Goal: Task Accomplishment & Management: Manage account settings

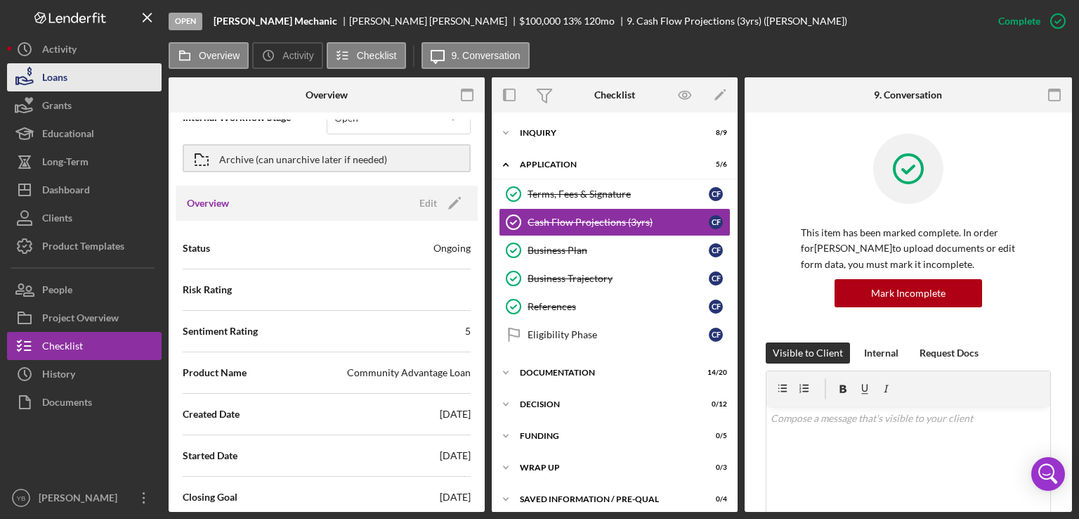
scroll to position [7, 0]
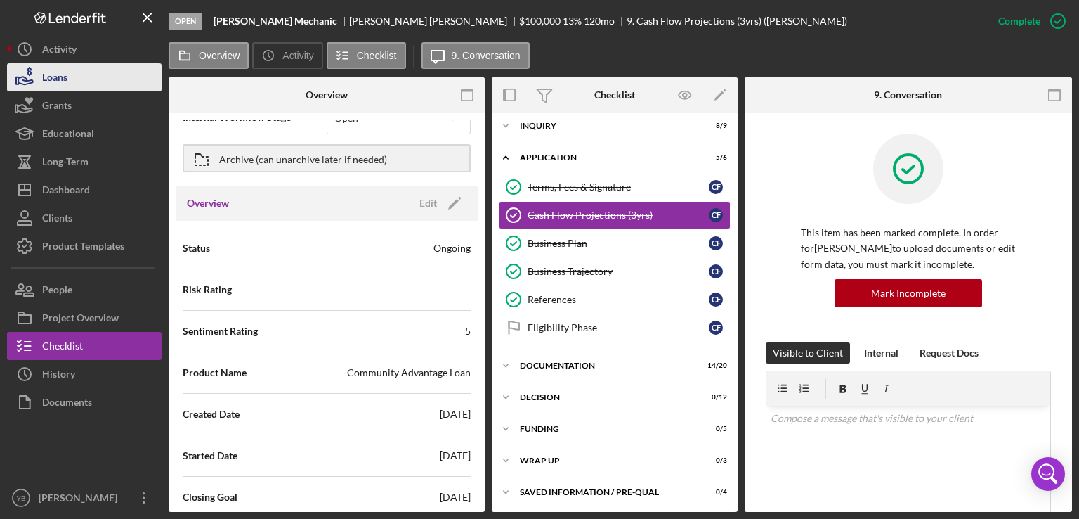
click at [84, 79] on button "Loans" at bounding box center [84, 77] width 155 height 28
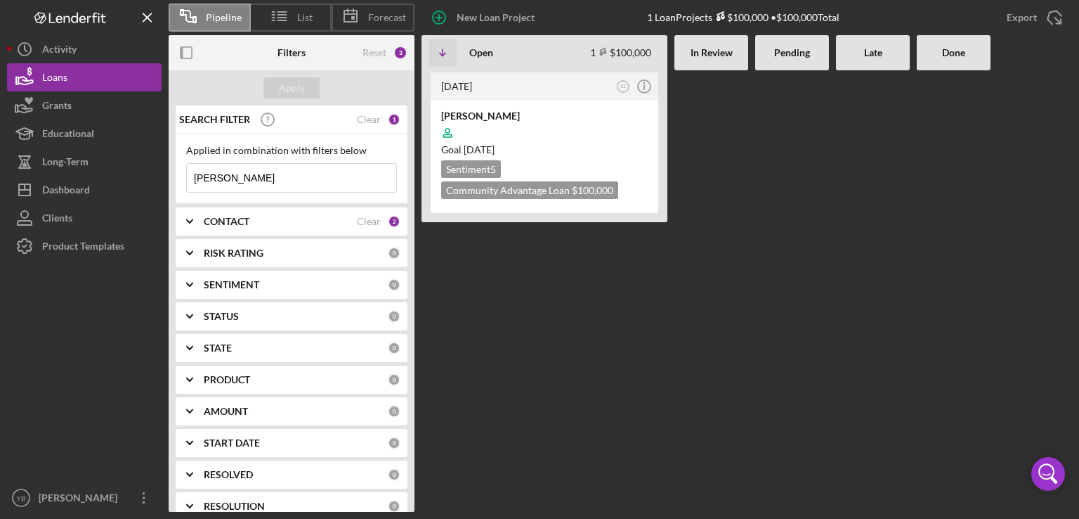
click at [229, 174] on input "[PERSON_NAME]" at bounding box center [291, 178] width 209 height 28
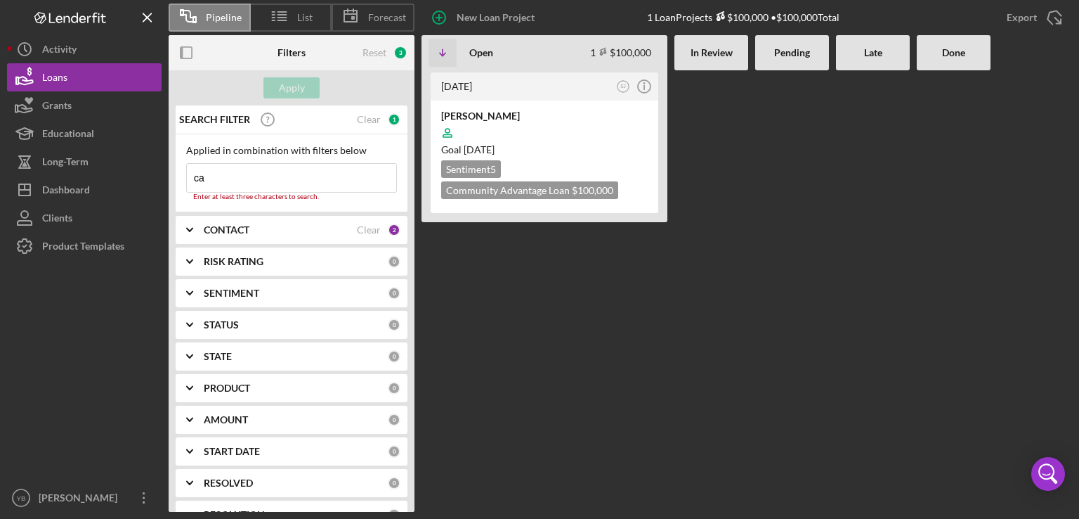
type input "c"
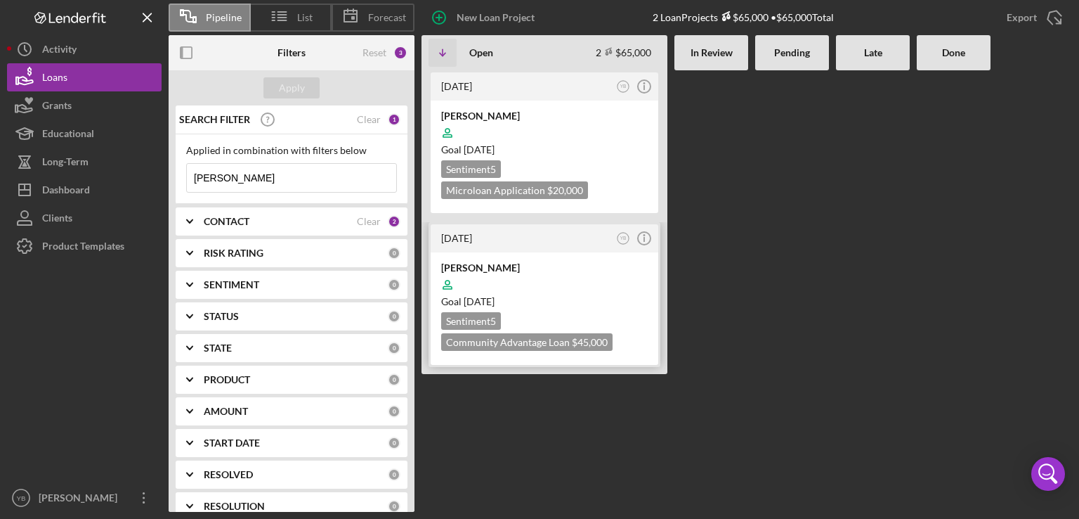
type input "[PERSON_NAME]"
click at [545, 273] on div at bounding box center [544, 284] width 207 height 27
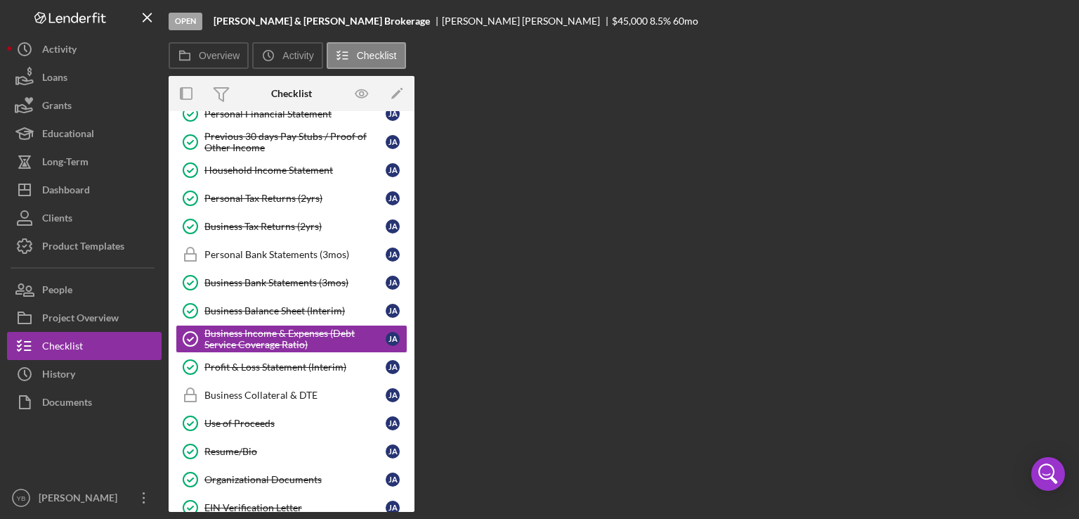
scroll to position [135, 0]
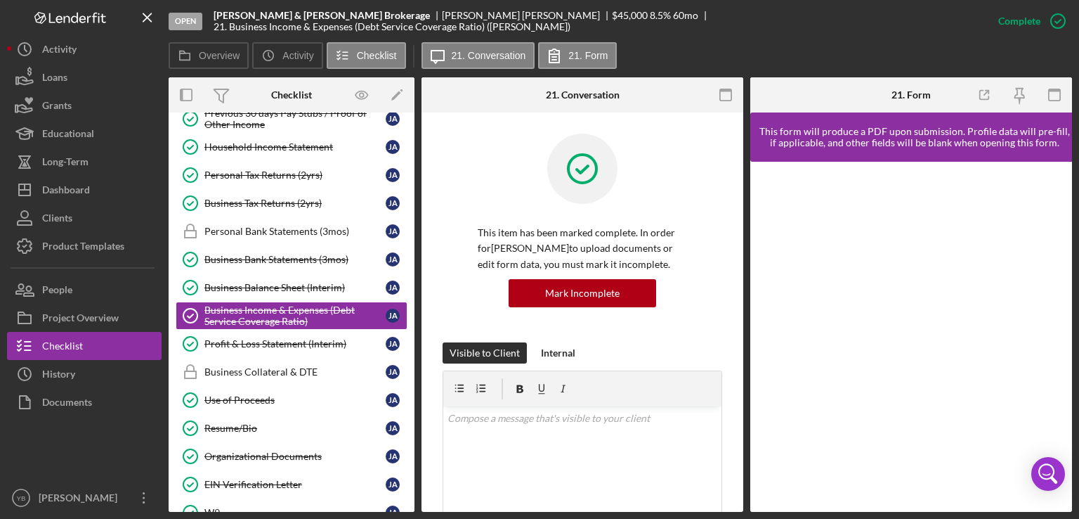
drag, startPoint x: 410, startPoint y: 221, endPoint x: 414, endPoint y: 192, distance: 29.8
click at [414, 192] on div "Icon/Expander Inquiry 6 / 9 Icon/Expander Application 5 / 6 Icon/Expander Docum…" at bounding box center [292, 311] width 246 height 399
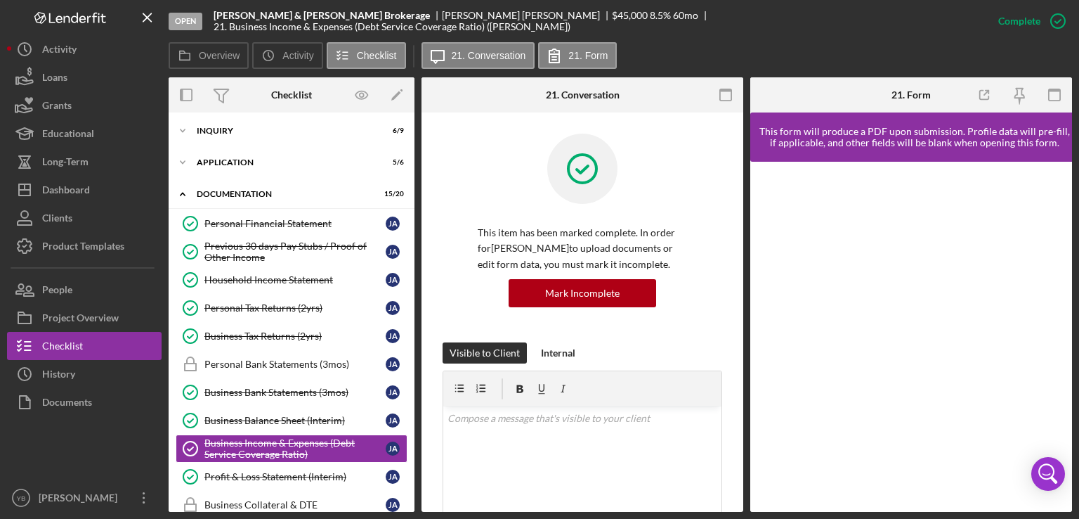
scroll to position [0, 0]
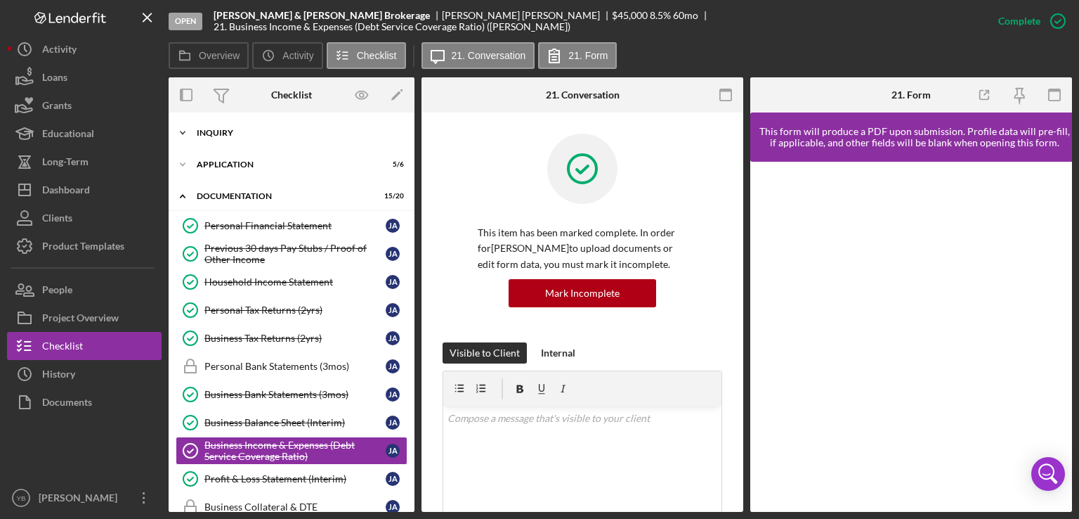
click at [230, 134] on div "Inquiry" at bounding box center [297, 133] width 200 height 8
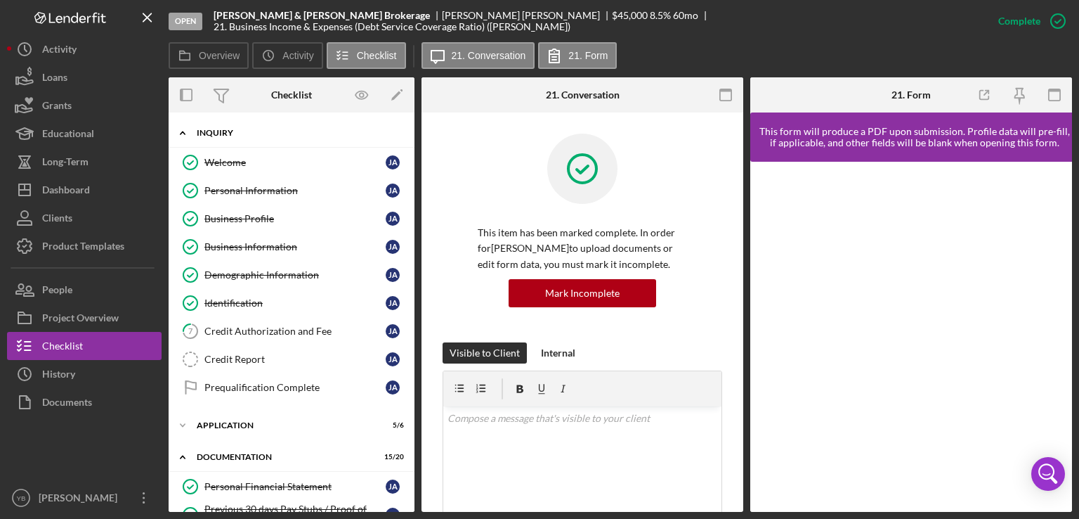
click at [212, 130] on div "Inquiry" at bounding box center [297, 133] width 200 height 8
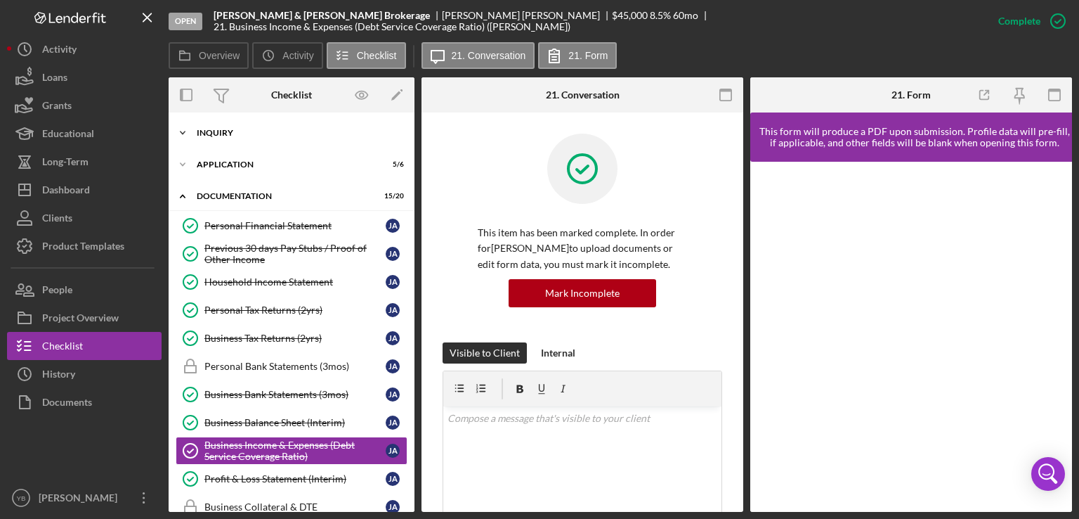
click at [224, 136] on div "Inquiry" at bounding box center [297, 133] width 200 height 8
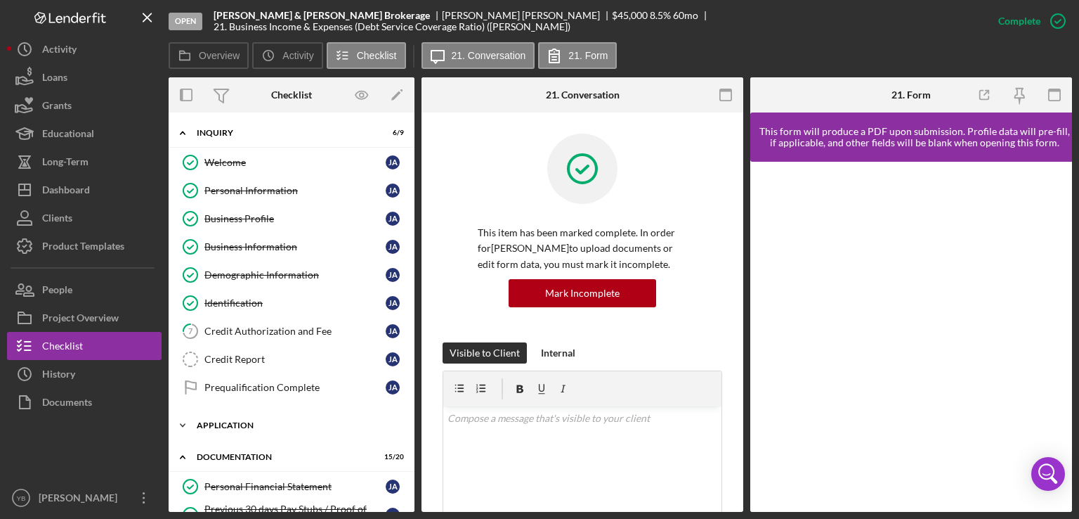
click at [238, 417] on div "Icon/Expander Application 5 / 6" at bounding box center [292, 425] width 246 height 28
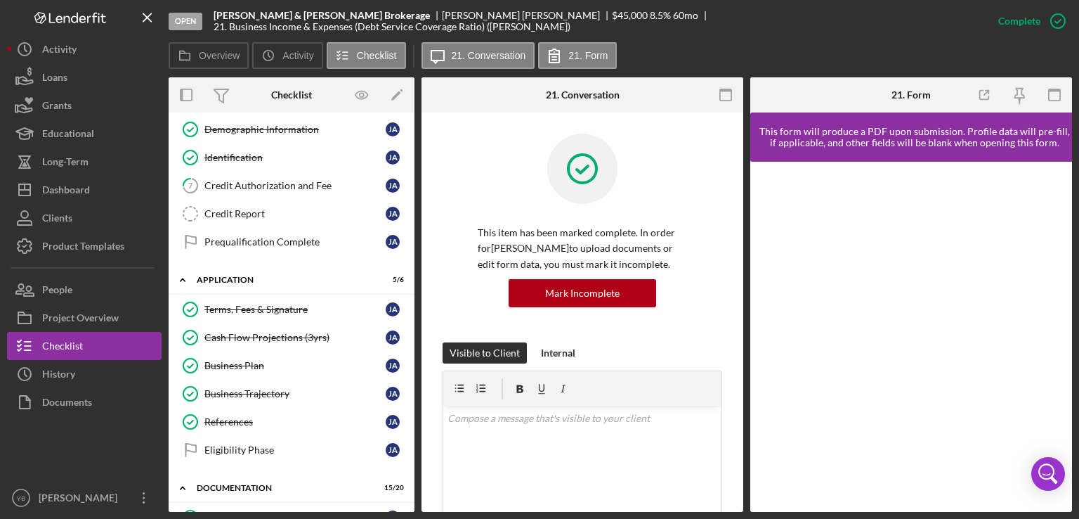
scroll to position [157, 0]
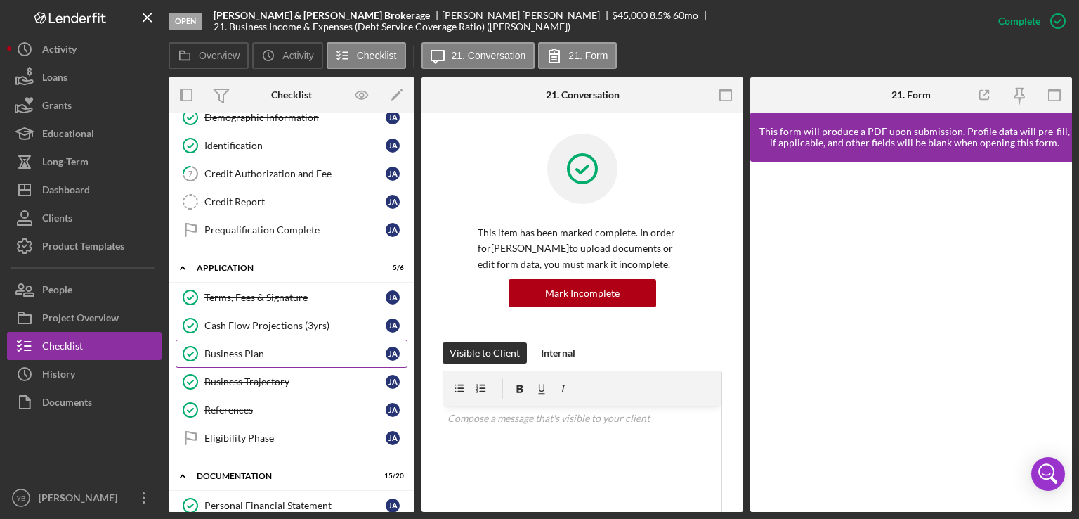
click at [223, 348] on div "Business Plan" at bounding box center [294, 353] width 181 height 11
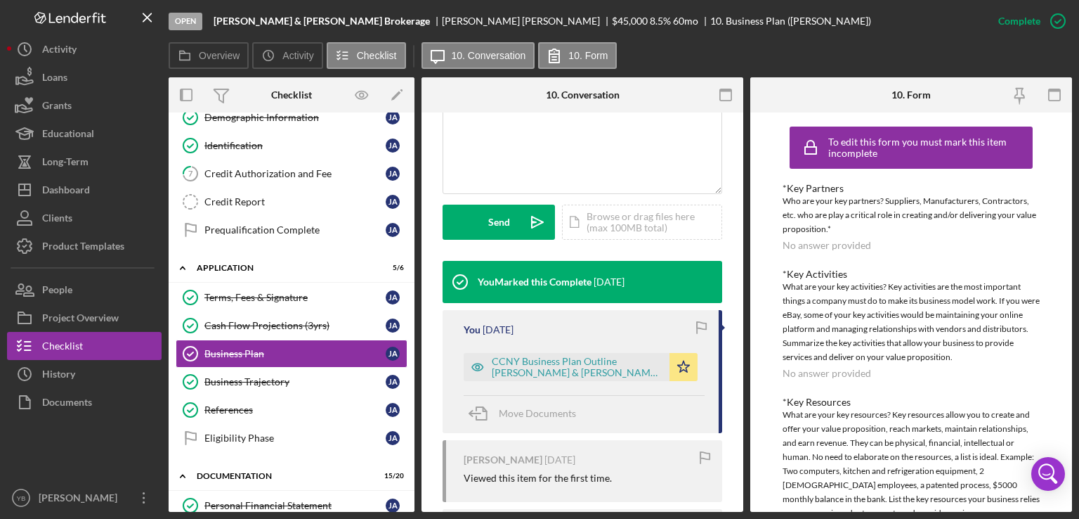
scroll to position [337, 0]
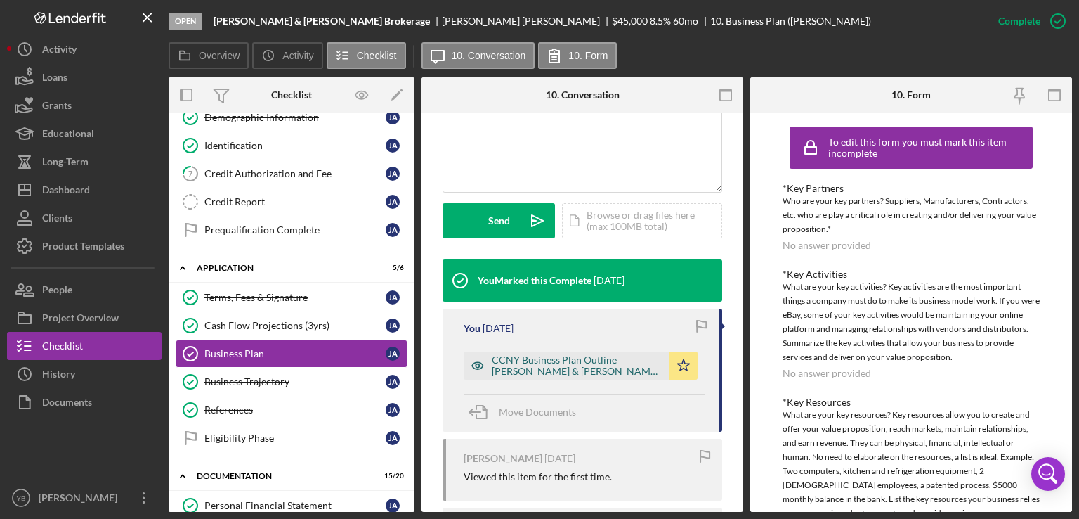
click at [578, 377] on div "CCNY Business Plan Outline [PERSON_NAME] & [PERSON_NAME] Brokerage corp.docx" at bounding box center [577, 365] width 171 height 22
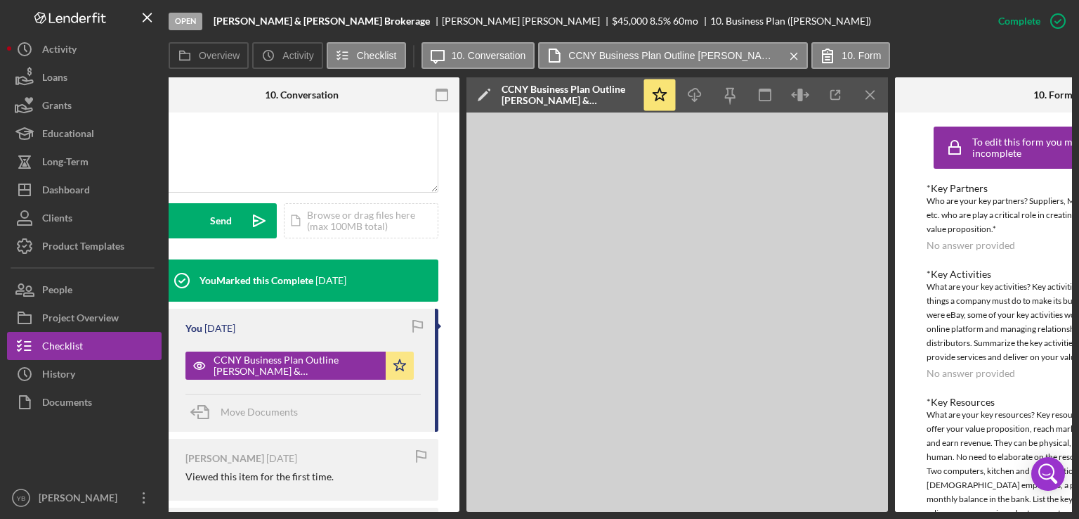
scroll to position [0, 279]
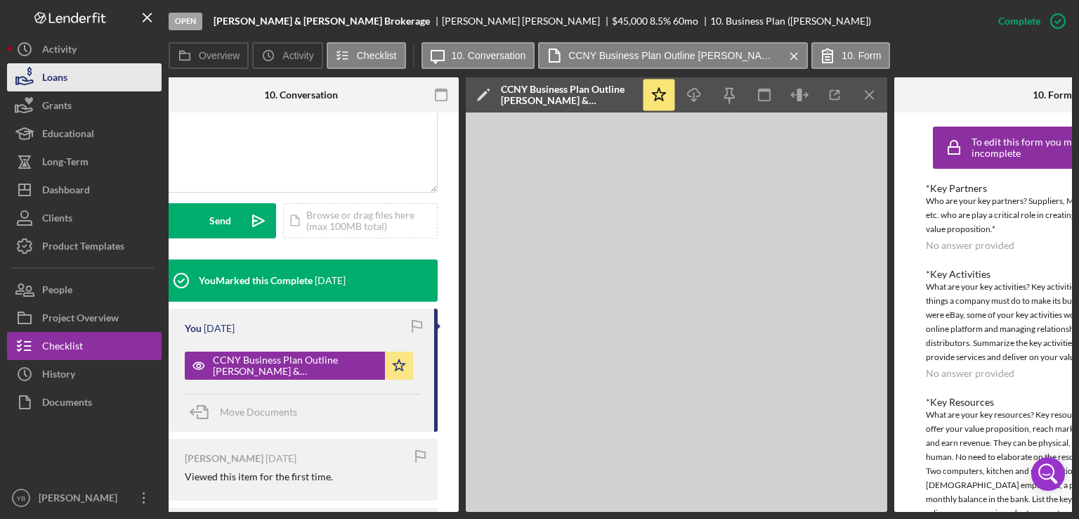
click at [71, 71] on button "Loans" at bounding box center [84, 77] width 155 height 28
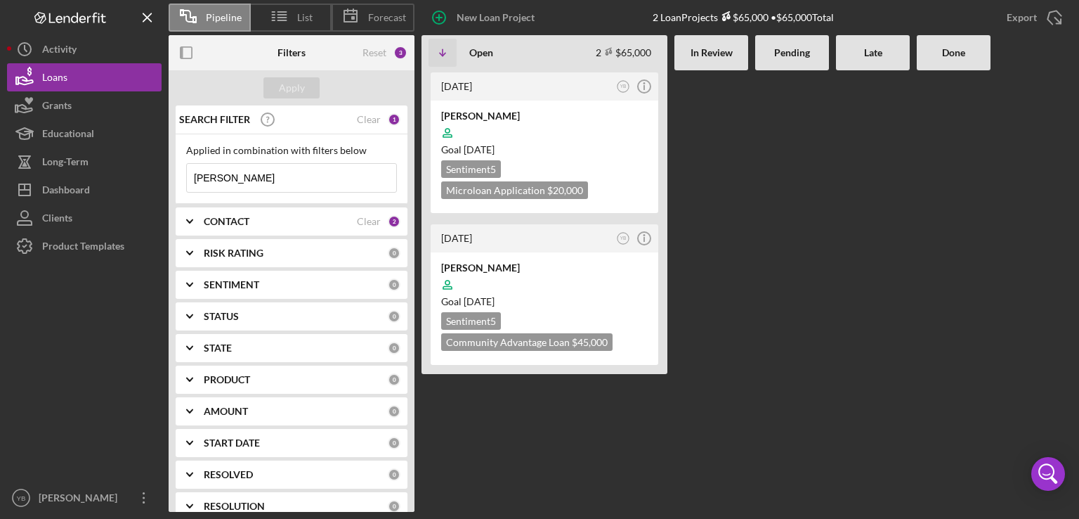
click at [240, 181] on input "[PERSON_NAME]" at bounding box center [291, 178] width 209 height 28
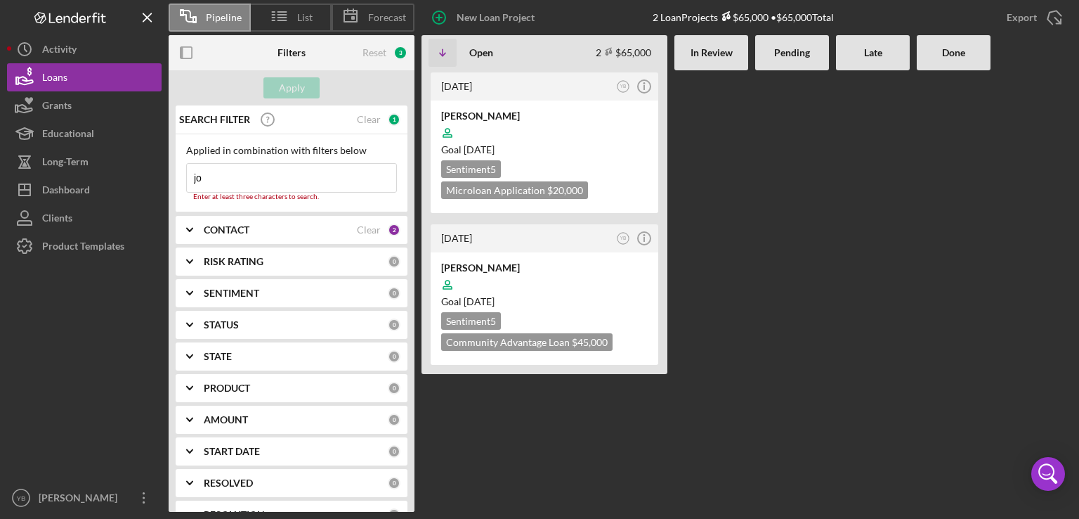
type input "j"
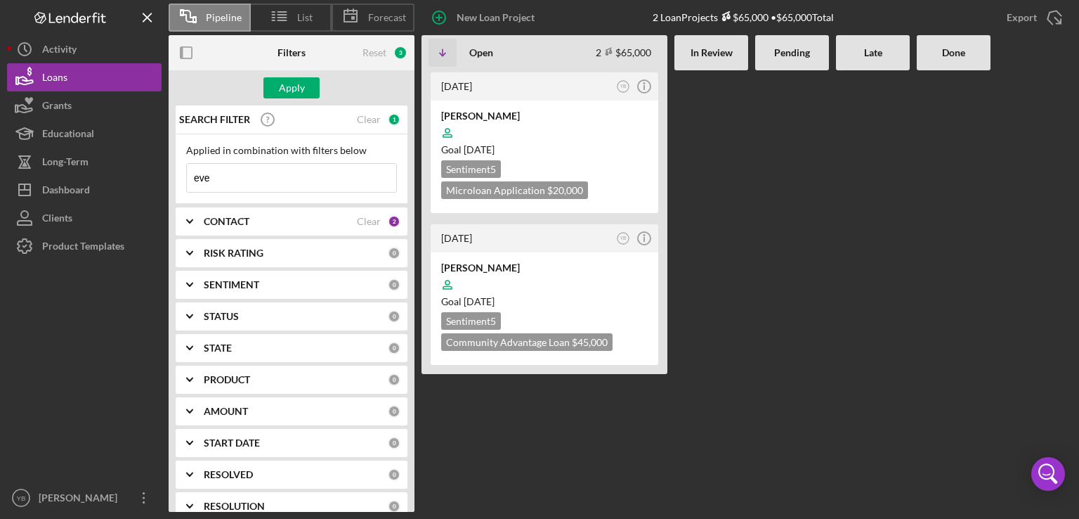
type input "[PERSON_NAME]"
click at [296, 86] on div "Apply" at bounding box center [292, 87] width 26 height 21
click at [531, 114] on div "[PERSON_NAME]" at bounding box center [544, 116] width 207 height 14
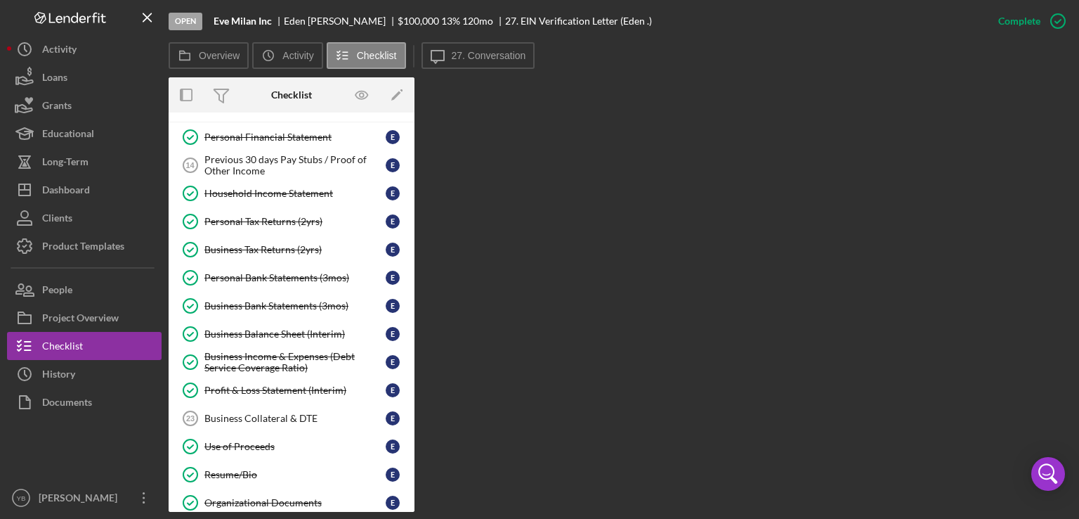
scroll to position [89, 0]
click at [270, 327] on div "Business Balance Sheet (Interim)" at bounding box center [294, 332] width 181 height 11
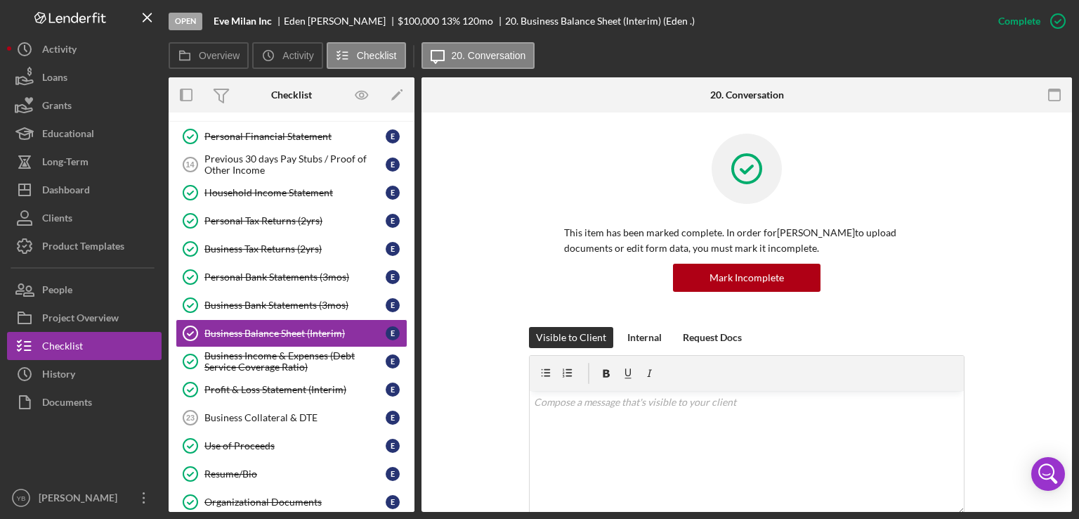
click at [1037, 276] on div "This item has been marked complete. In order for [PERSON_NAME] to upload docume…" at bounding box center [747, 230] width 609 height 193
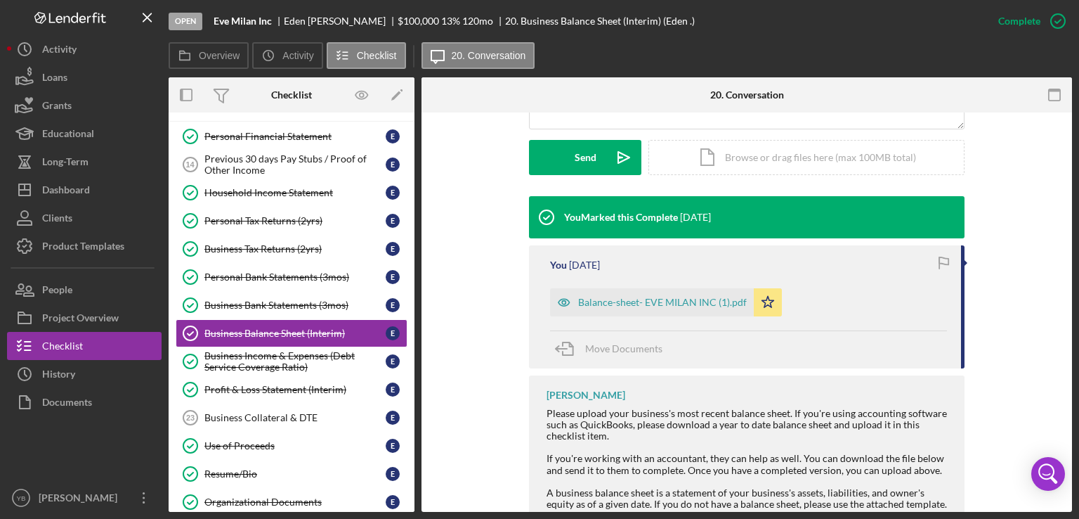
scroll to position [394, 0]
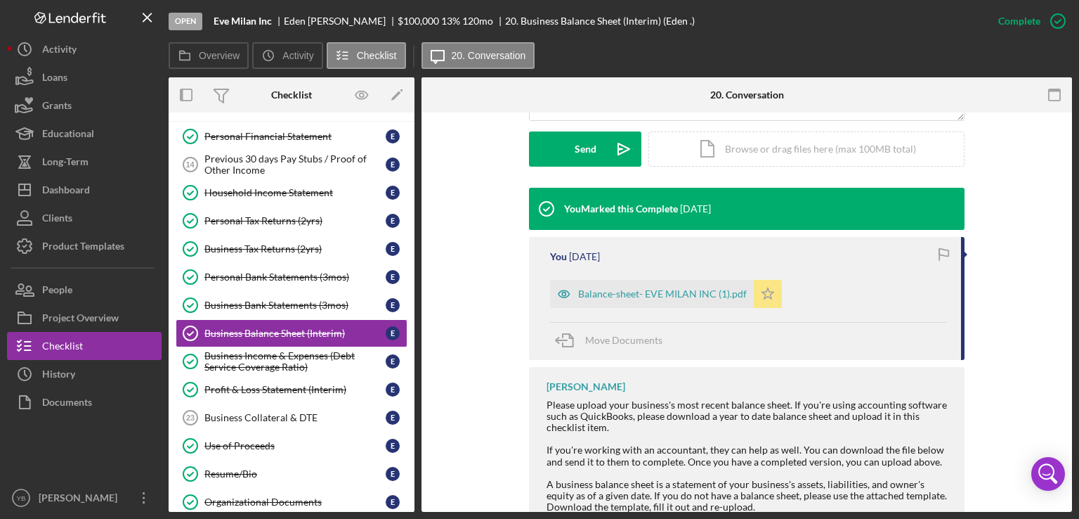
click at [765, 296] on polygon "button" at bounding box center [768, 292] width 12 height 11
click at [780, 157] on div "Icon/Document Browse or drag files here (max 100MB total) Tap to choose files o…" at bounding box center [807, 148] width 316 height 35
click at [583, 152] on div "Upload" at bounding box center [586, 148] width 32 height 35
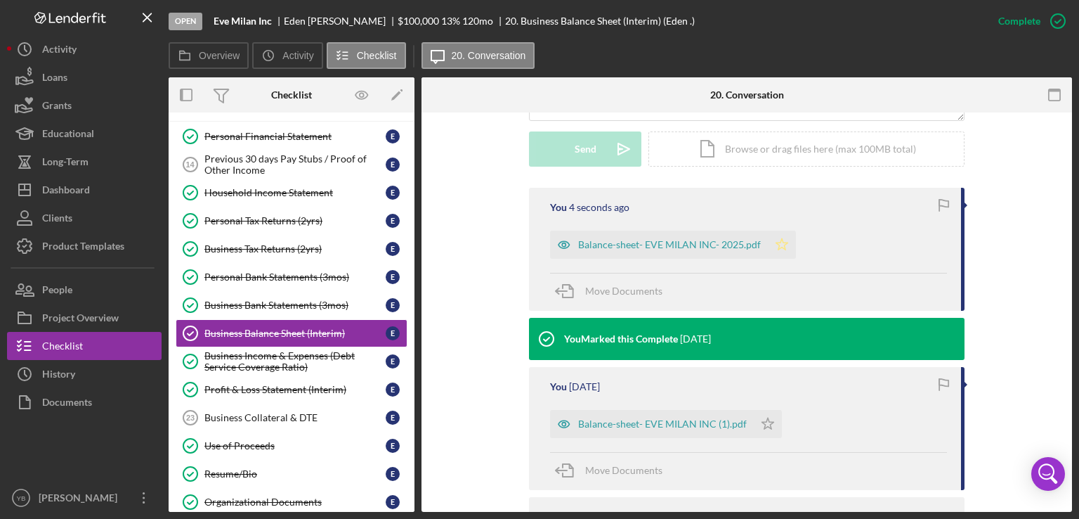
click at [778, 245] on icon "Icon/Star" at bounding box center [782, 244] width 28 height 28
drag, startPoint x: 416, startPoint y: 219, endPoint x: 413, endPoint y: 160, distance: 59.1
click at [413, 160] on div "Overview Internal Workflow Stage Open Icon/Dropdown Arrow Archive (can unarchiv…" at bounding box center [621, 294] width 904 height 434
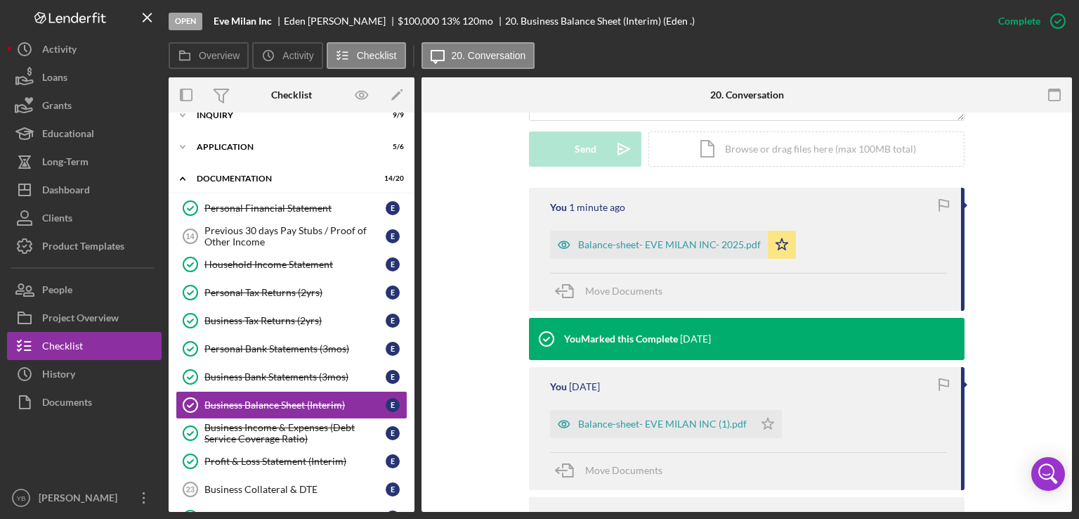
scroll to position [0, 0]
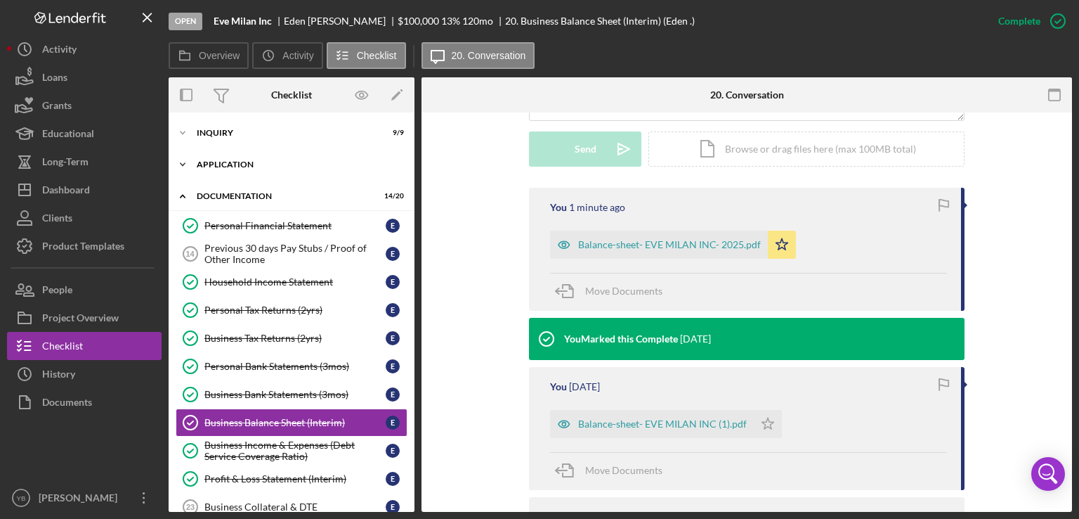
click at [231, 165] on div "Application" at bounding box center [297, 164] width 200 height 8
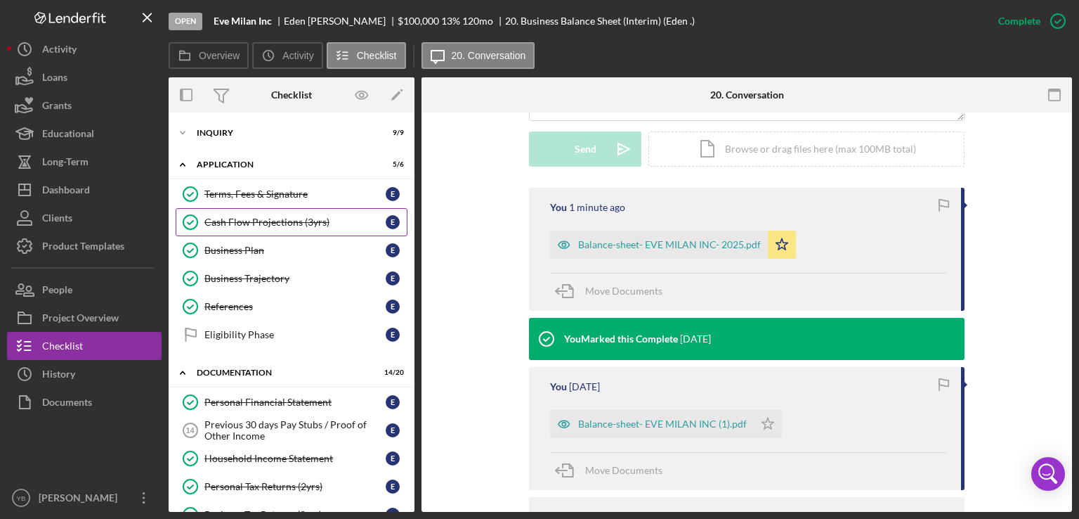
click at [264, 220] on div "Cash Flow Projections (3yrs)" at bounding box center [294, 221] width 181 height 11
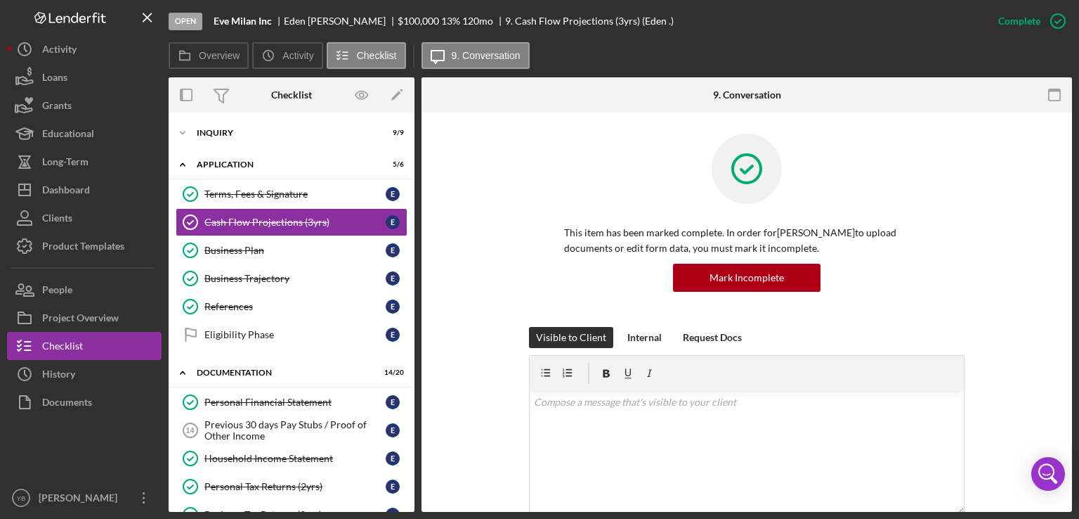
click at [1023, 313] on div "This item has been marked complete. In order for [PERSON_NAME] to upload docume…" at bounding box center [747, 230] width 609 height 193
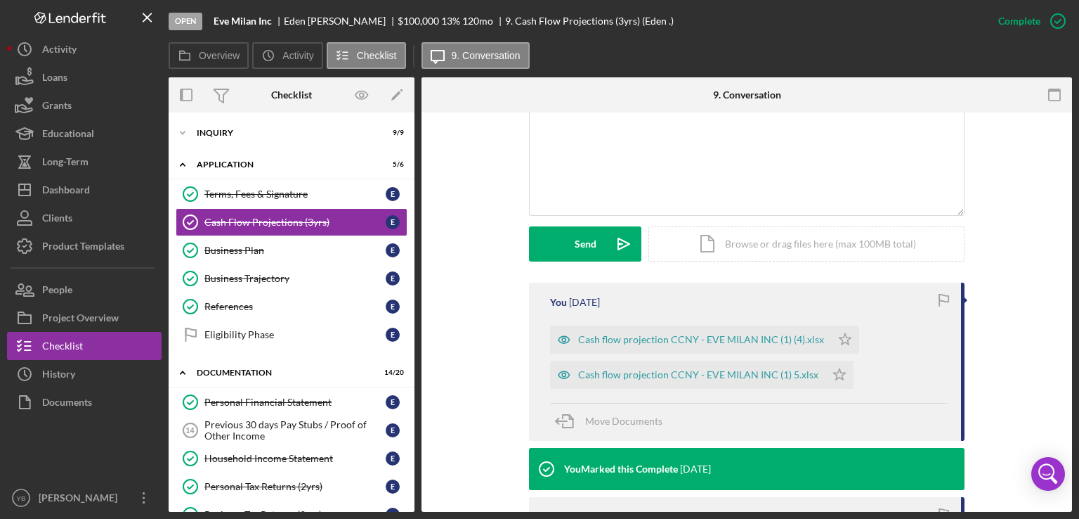
scroll to position [309, 0]
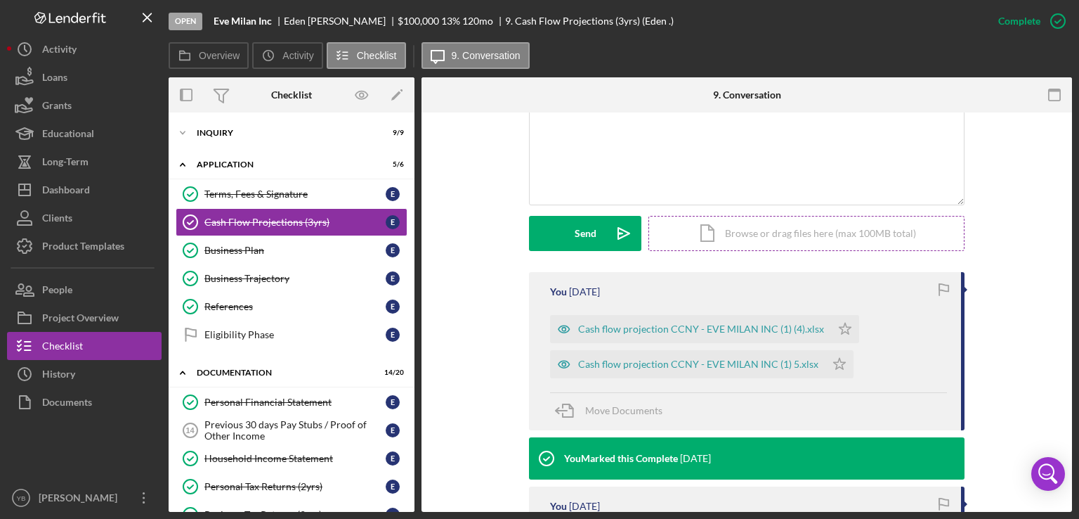
click at [854, 230] on div "Icon/Document Browse or drag files here (max 100MB total) Tap to choose files o…" at bounding box center [807, 233] width 316 height 35
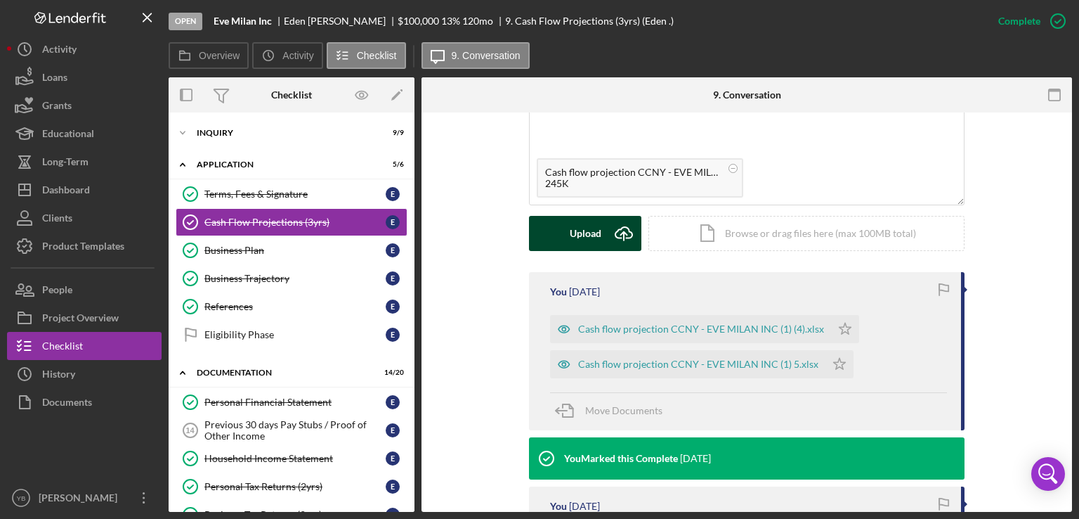
click at [598, 240] on div "Upload" at bounding box center [586, 233] width 32 height 35
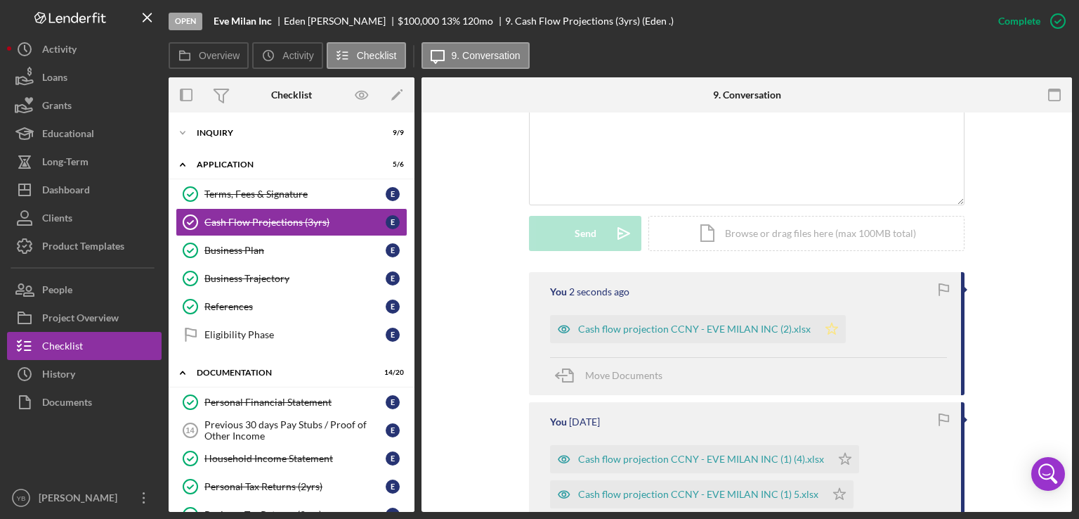
click at [826, 330] on polygon "button" at bounding box center [832, 328] width 12 height 11
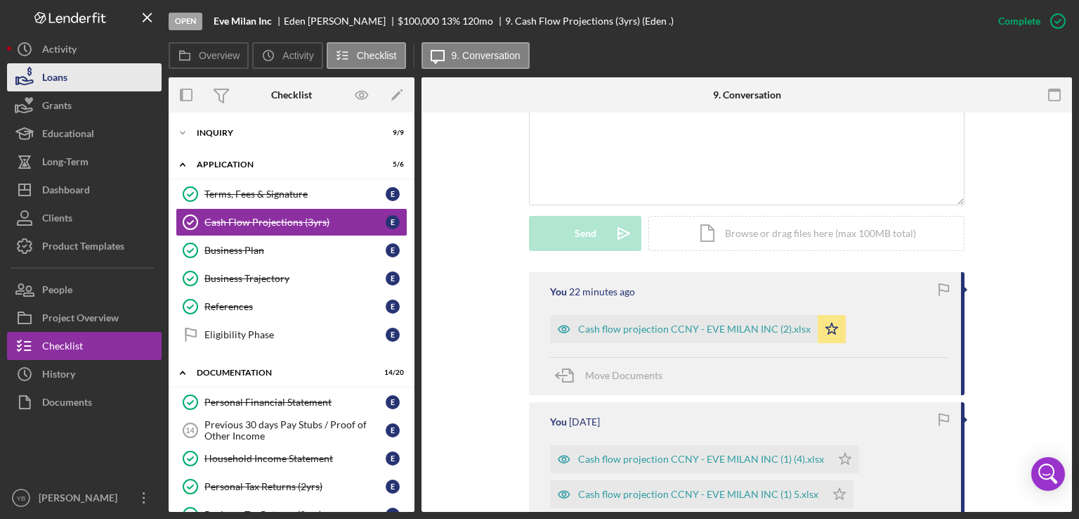
click at [64, 79] on div "Loans" at bounding box center [54, 79] width 25 height 32
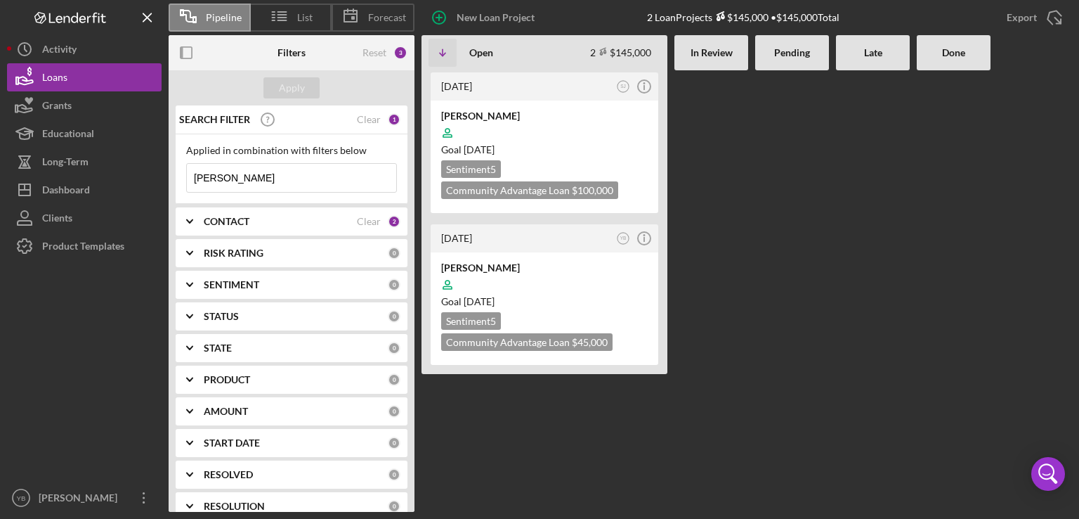
click at [248, 178] on input "[PERSON_NAME]" at bounding box center [291, 178] width 209 height 28
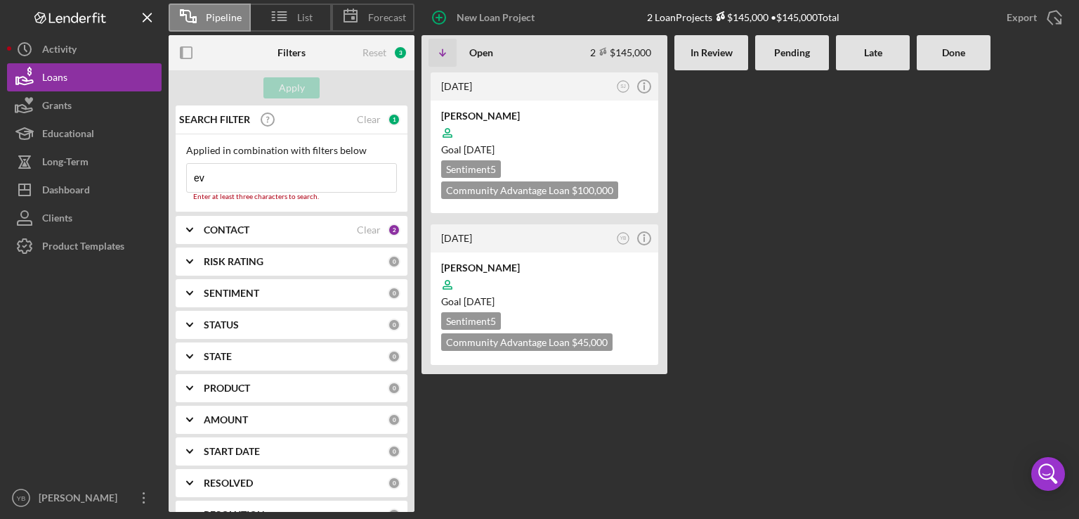
type input "e"
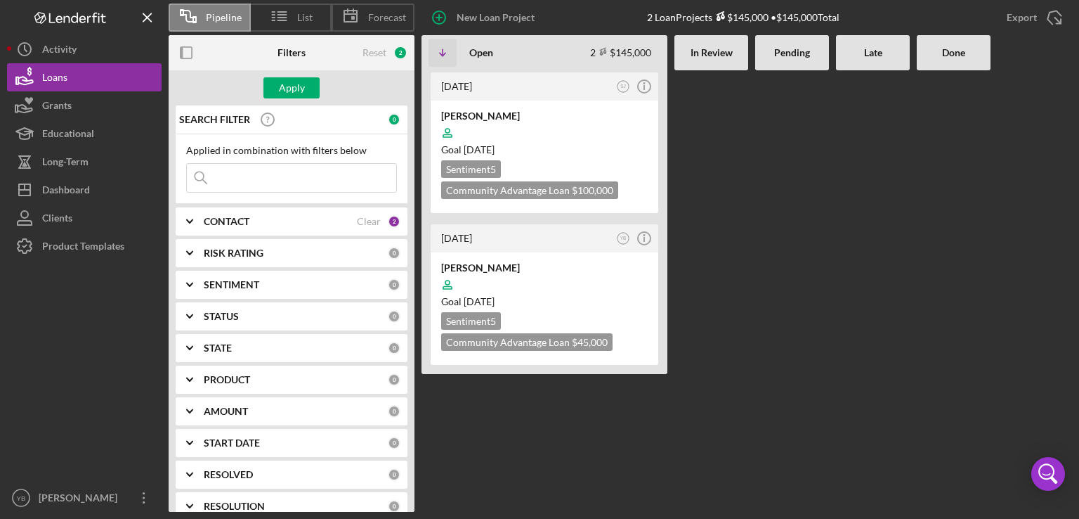
click at [235, 176] on input at bounding box center [291, 178] width 209 height 28
click at [585, 298] on div "Goal [DATE]" at bounding box center [544, 301] width 207 height 14
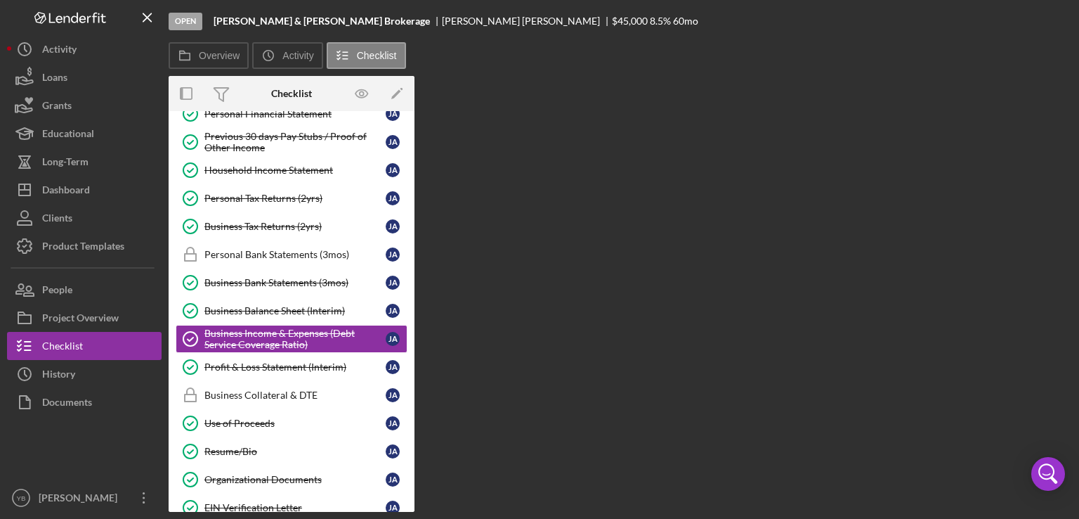
scroll to position [135, 0]
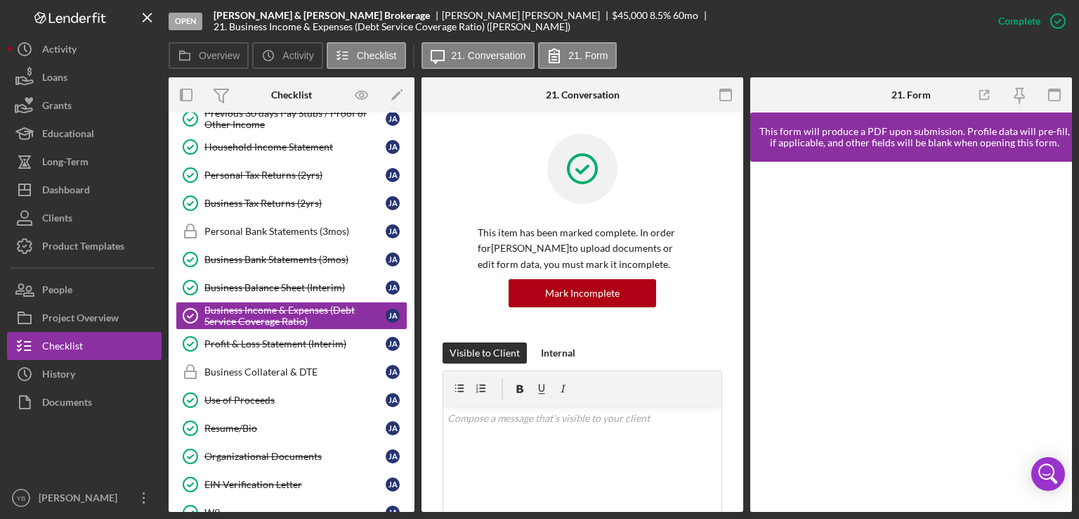
drag, startPoint x: 408, startPoint y: 200, endPoint x: 413, endPoint y: 182, distance: 18.9
click at [413, 182] on div "Icon/Expander Inquiry 6 / 9 Icon/Expander Application 5 / 6 Icon/Expander Docum…" at bounding box center [292, 311] width 246 height 399
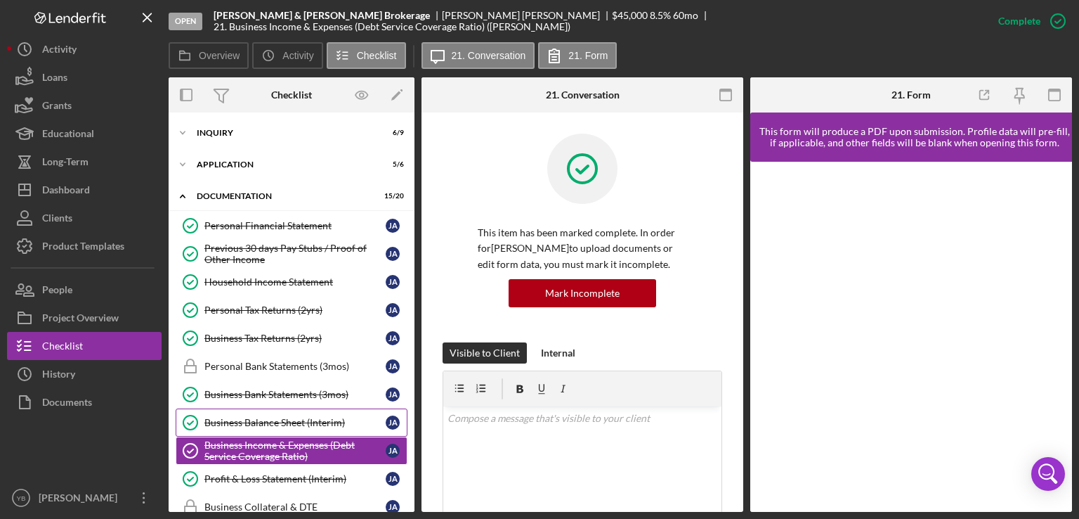
click at [296, 412] on link "Business Balance Sheet (Interim) Business Balance Sheet (Interim) [PERSON_NAME]" at bounding box center [292, 422] width 232 height 28
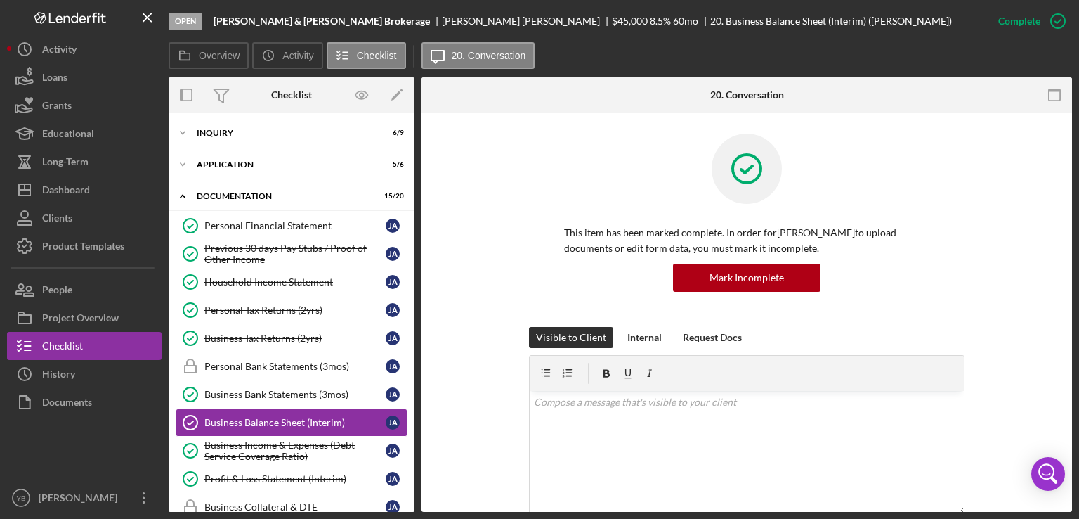
click at [992, 309] on div "This item has been marked complete. In order for [PERSON_NAME] to upload docume…" at bounding box center [747, 230] width 609 height 193
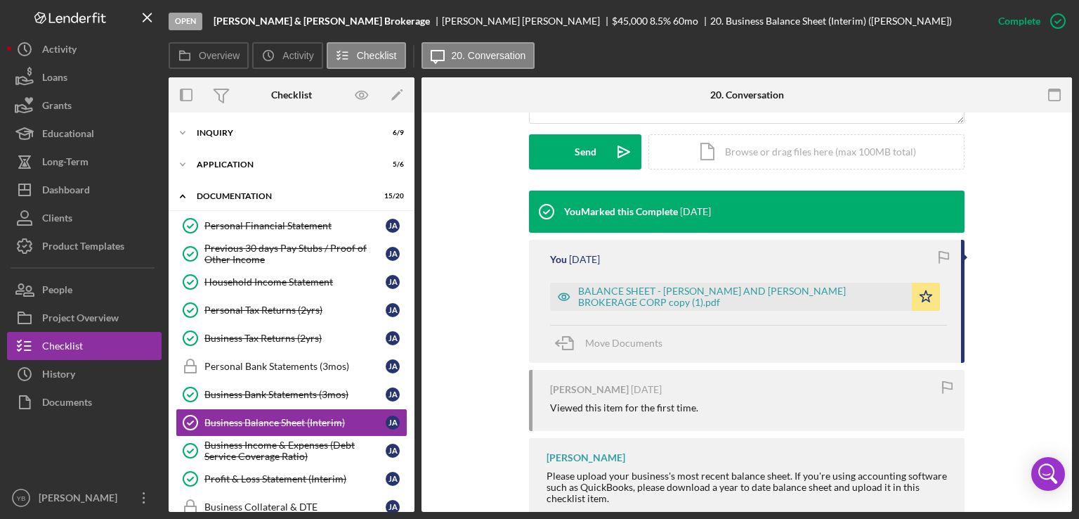
scroll to position [394, 0]
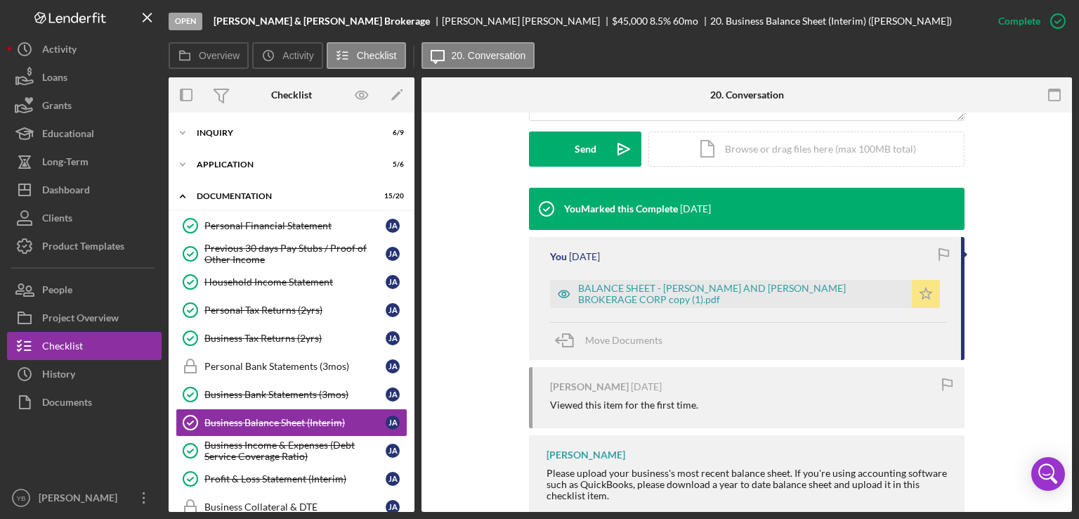
click at [916, 287] on icon "Icon/Star" at bounding box center [926, 294] width 28 height 28
click at [818, 152] on div "Icon/Document Browse or drag files here (max 100MB total) Tap to choose files o…" at bounding box center [807, 148] width 316 height 35
click at [925, 296] on polygon "button" at bounding box center [927, 292] width 12 height 11
click at [238, 165] on div "Application" at bounding box center [297, 164] width 200 height 8
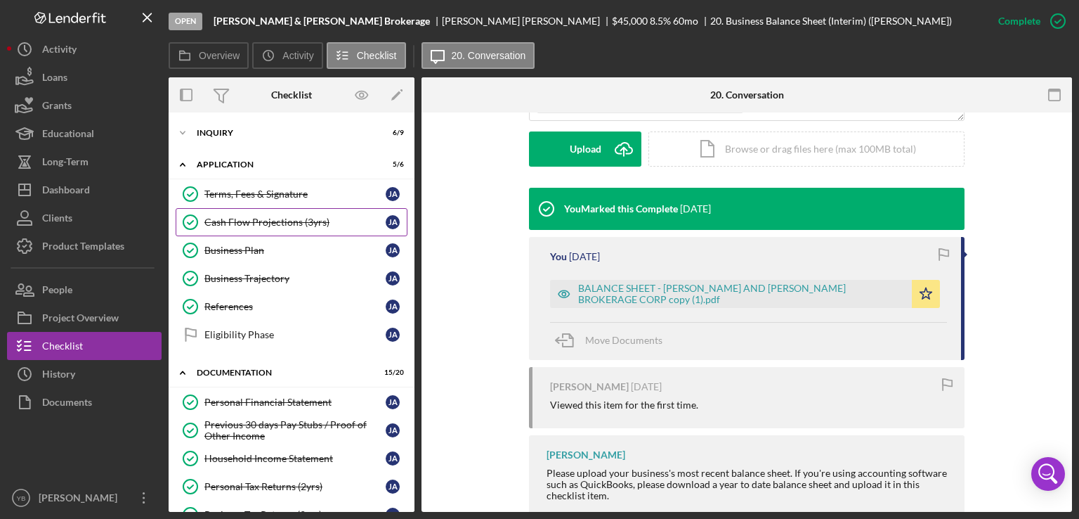
click at [257, 218] on div "Cash Flow Projections (3yrs)" at bounding box center [294, 221] width 181 height 11
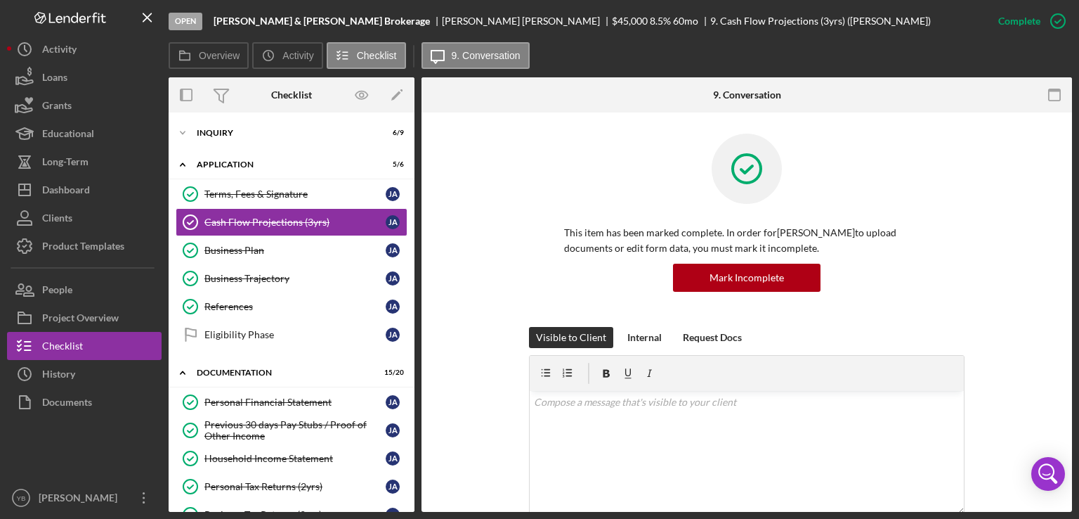
click at [985, 319] on div "This item has been marked complete. In order for [PERSON_NAME] to upload docume…" at bounding box center [747, 230] width 609 height 193
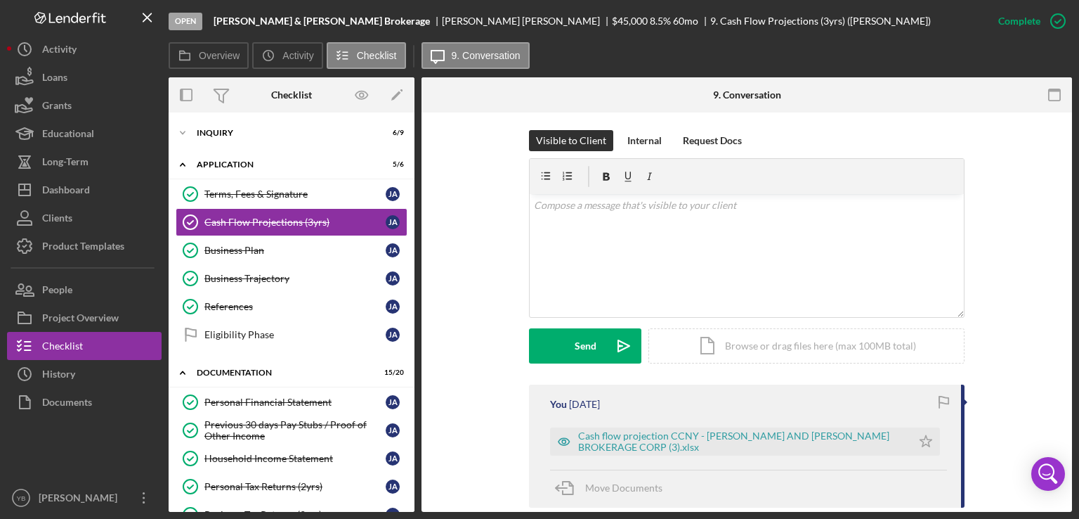
scroll to position [281, 0]
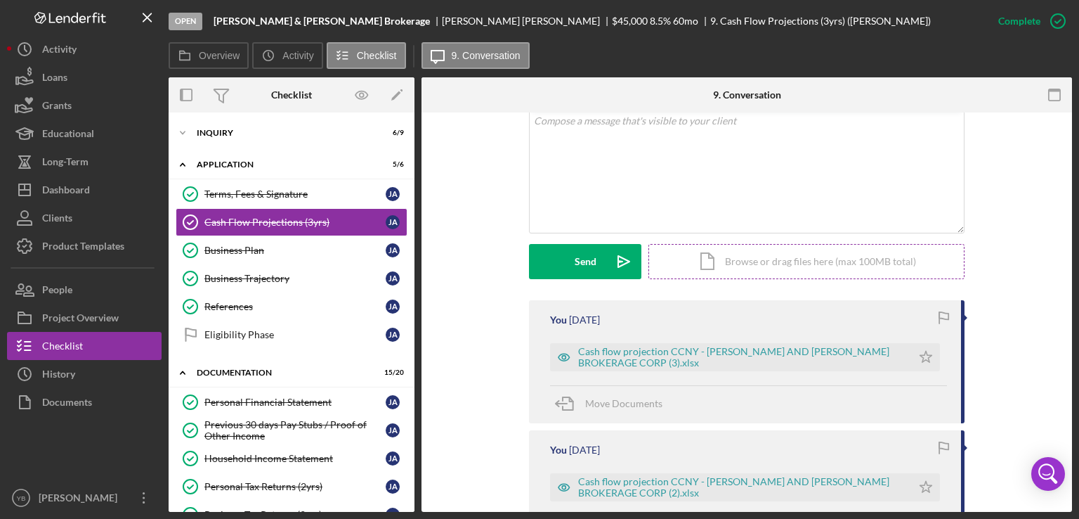
click at [821, 268] on div "Icon/Document Browse or drag files here (max 100MB total) Tap to choose files o…" at bounding box center [807, 261] width 316 height 35
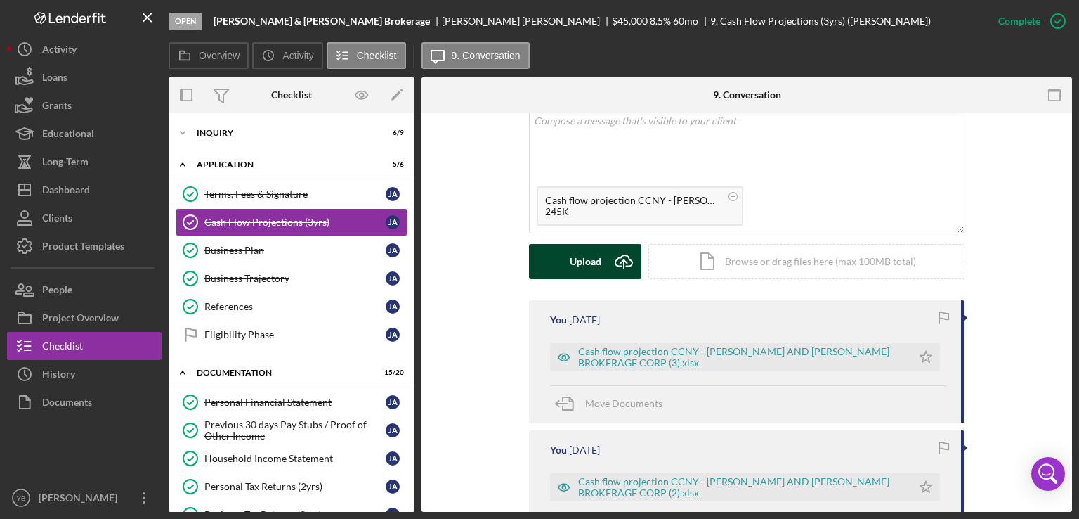
click at [572, 271] on div "Upload" at bounding box center [586, 261] width 32 height 35
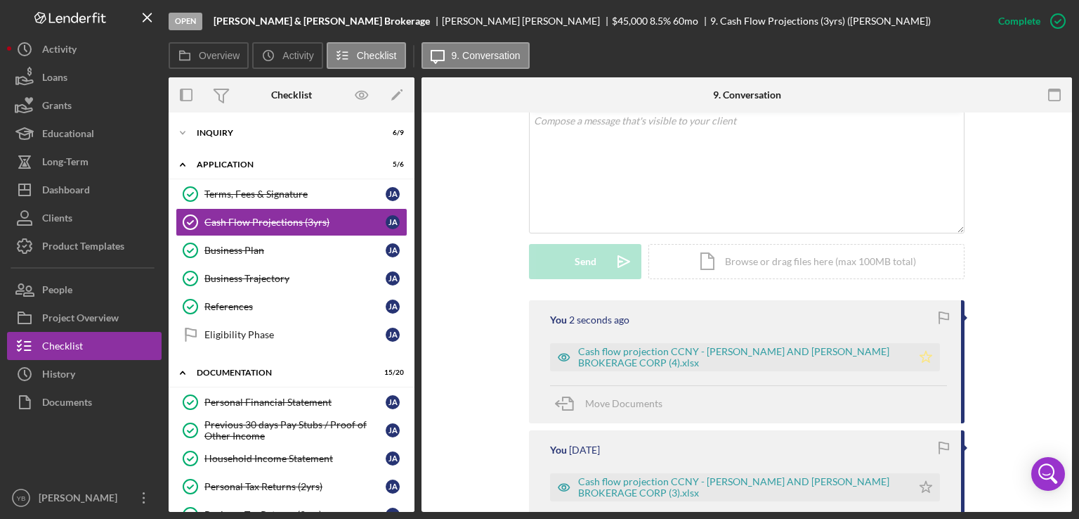
click at [923, 355] on icon "Icon/Star" at bounding box center [926, 357] width 28 height 28
click at [987, 235] on div "Visible to Client Internal Request Docs v Color teal Color pink Remove color Ad…" at bounding box center [747, 173] width 609 height 254
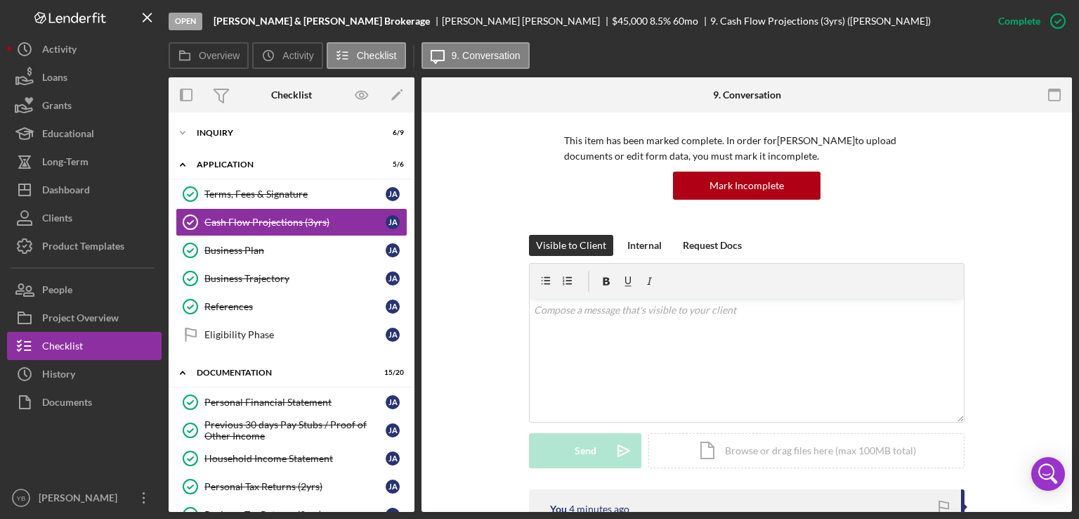
scroll to position [65, 0]
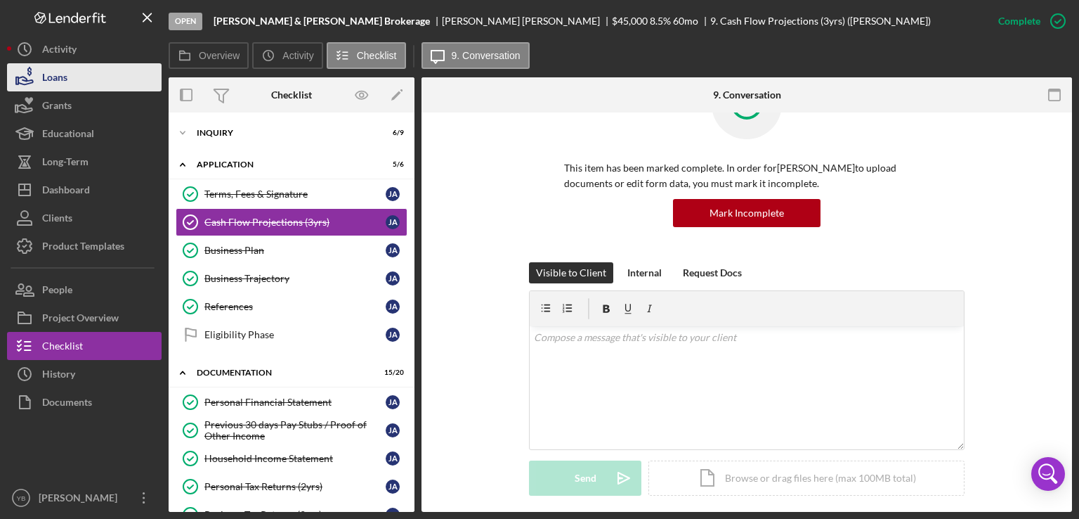
click at [67, 79] on button "Loans" at bounding box center [84, 77] width 155 height 28
